Goal: Book appointment/travel/reservation

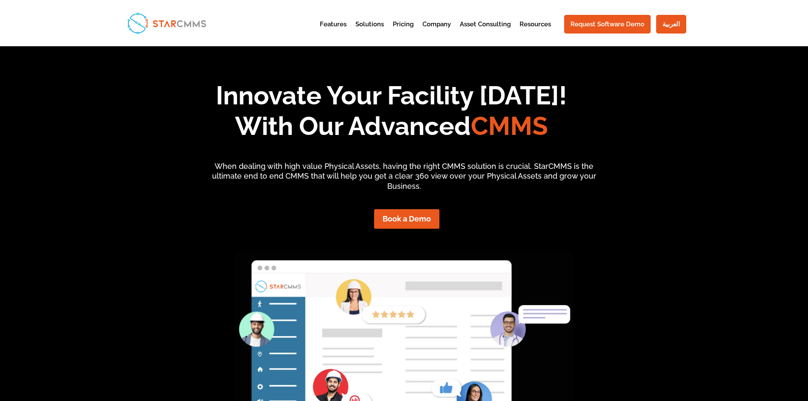
scroll to position [7, 7]
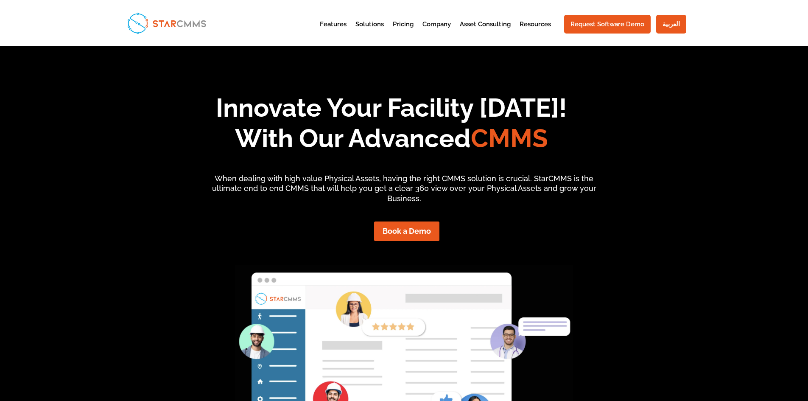
click at [167, 25] on img at bounding box center [167, 23] width 86 height 28
click at [435, 237] on link "Book a Demo" at bounding box center [406, 230] width 89 height 19
